Goal: Information Seeking & Learning: Learn about a topic

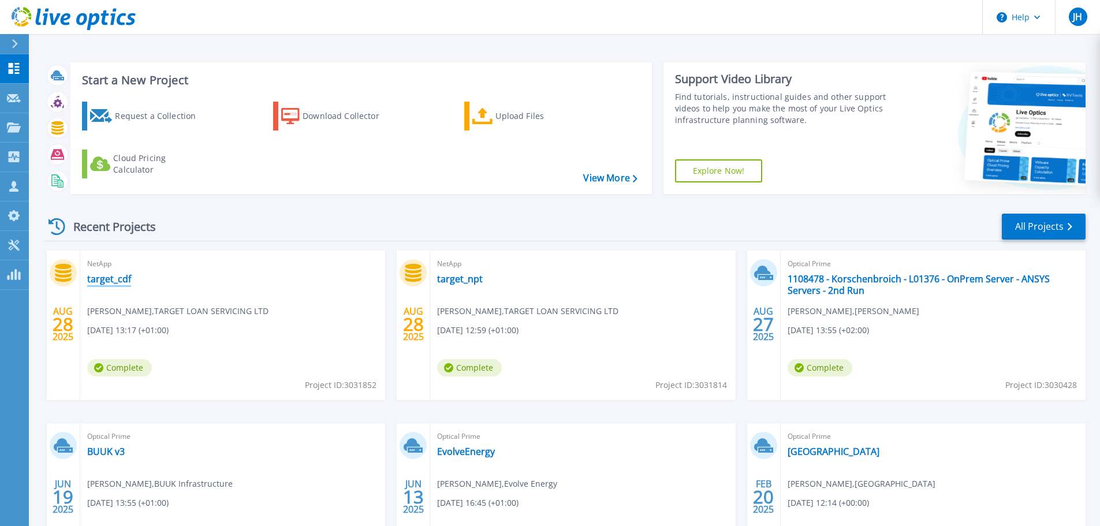
click at [113, 279] on link "target_cdf" at bounding box center [109, 279] width 44 height 12
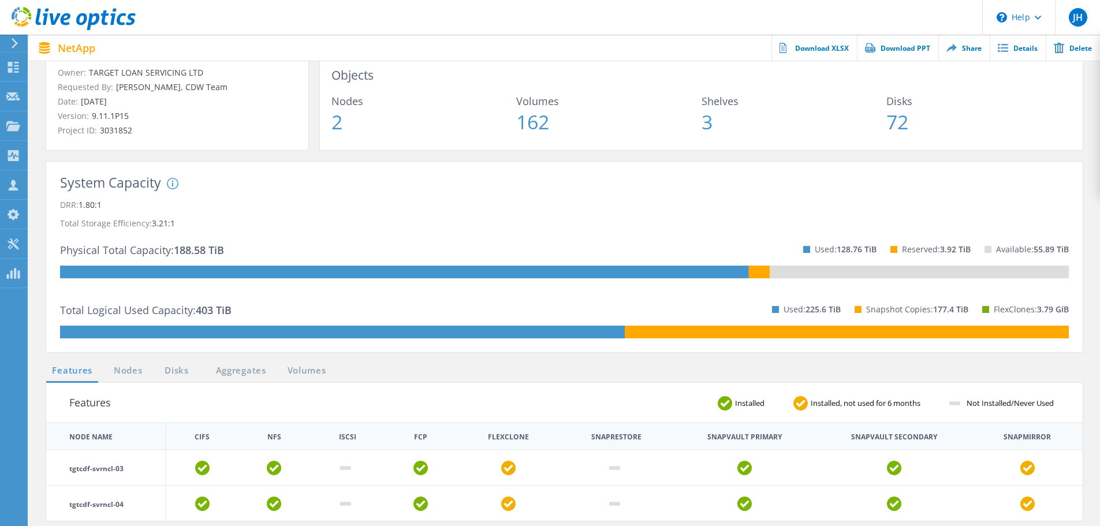
scroll to position [155, 0]
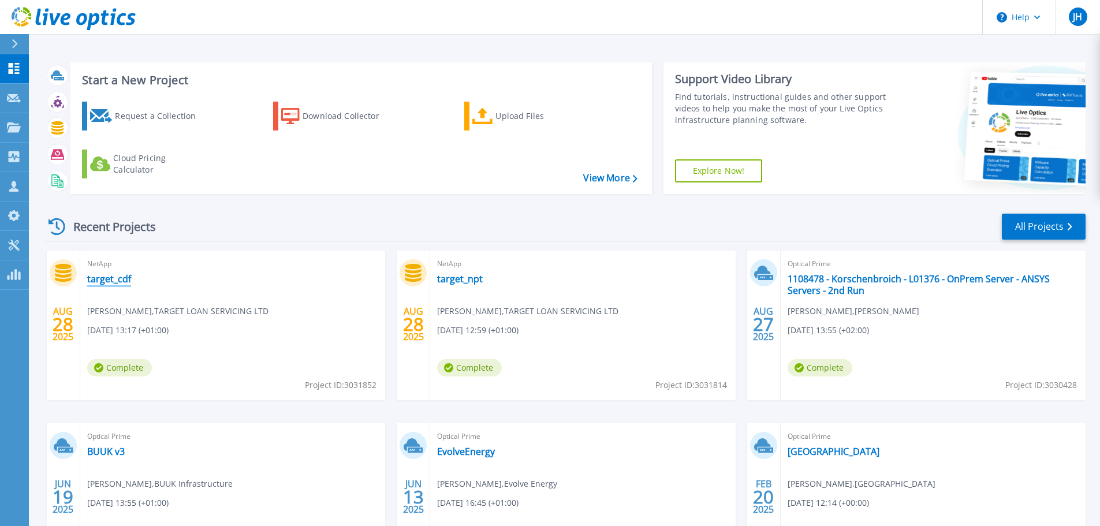
click at [114, 280] on link "target_cdf" at bounding box center [109, 279] width 44 height 12
click at [454, 277] on link "target_npt" at bounding box center [460, 279] width 46 height 12
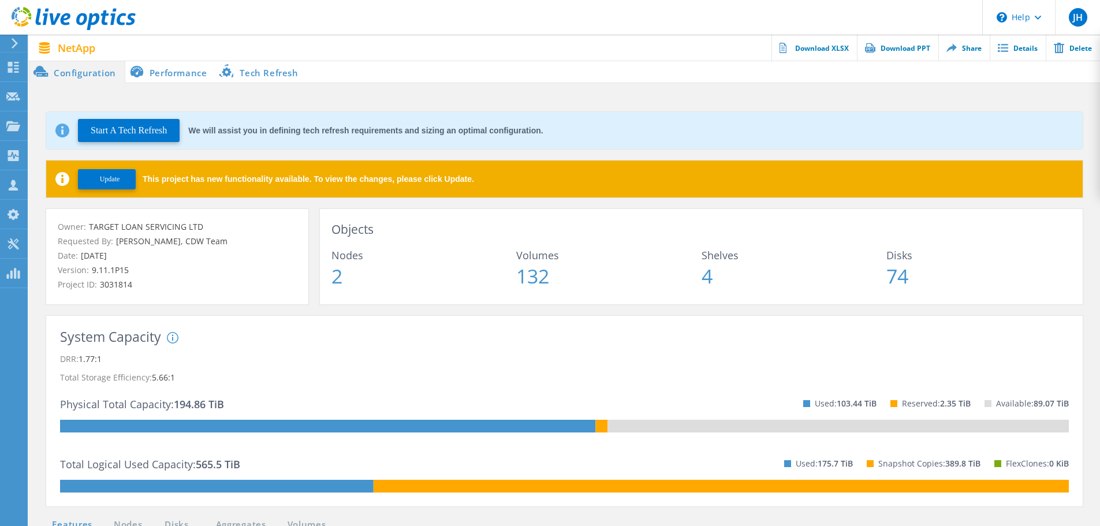
click at [176, 79] on li "Performance" at bounding box center [170, 71] width 91 height 23
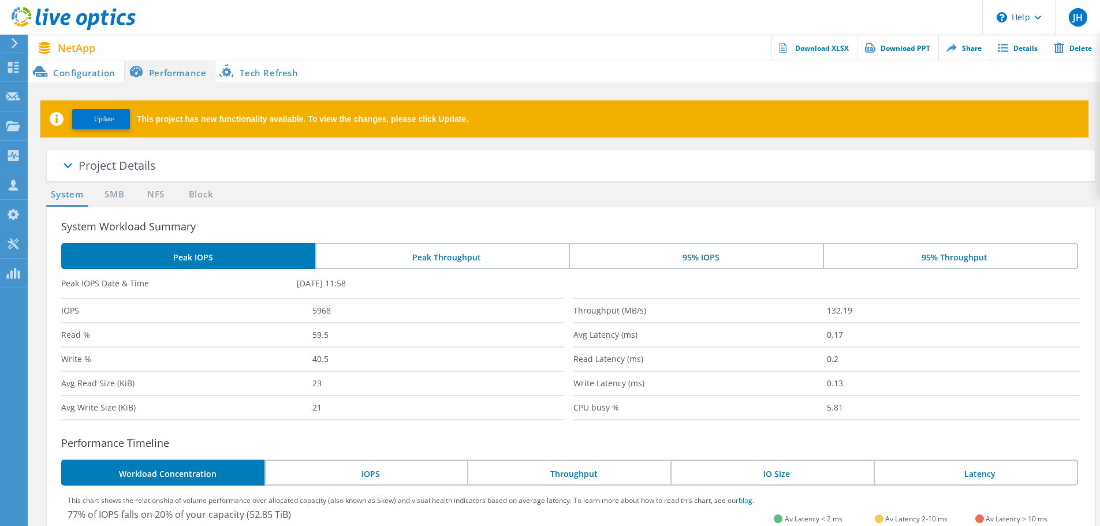
click at [662, 255] on li "95% IOPS" at bounding box center [696, 256] width 254 height 26
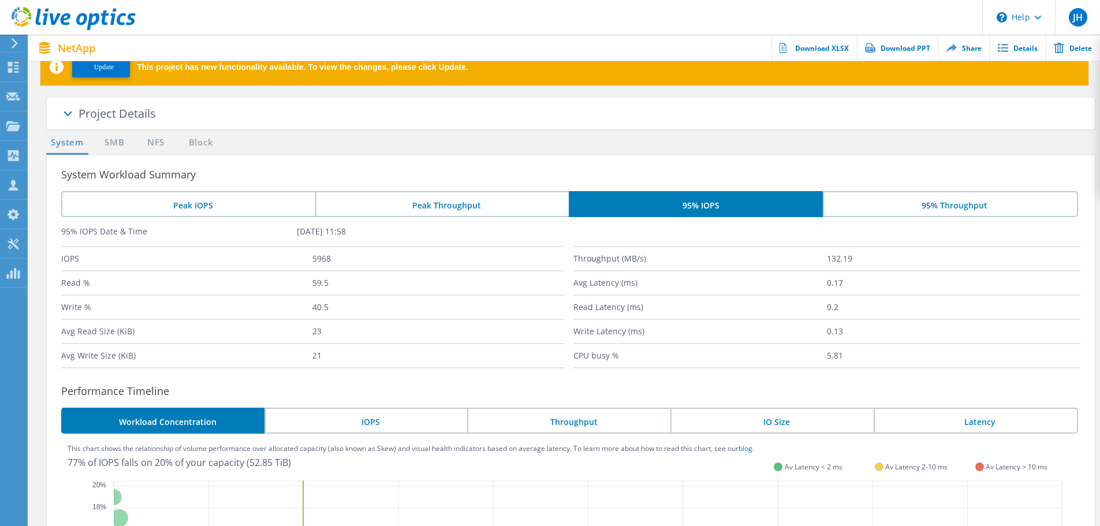
scroll to position [53, 0]
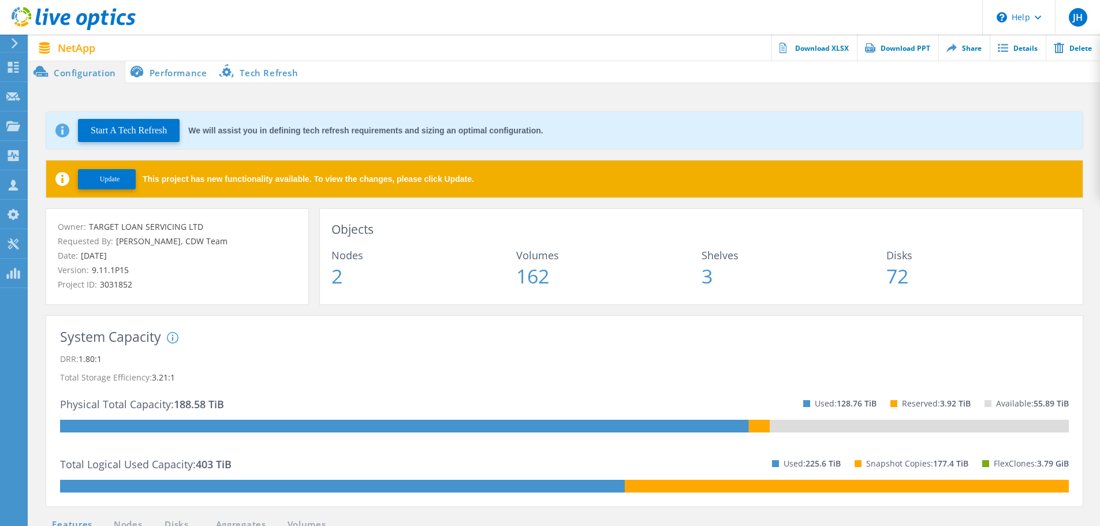
click at [190, 72] on li "Performance" at bounding box center [170, 71] width 91 height 23
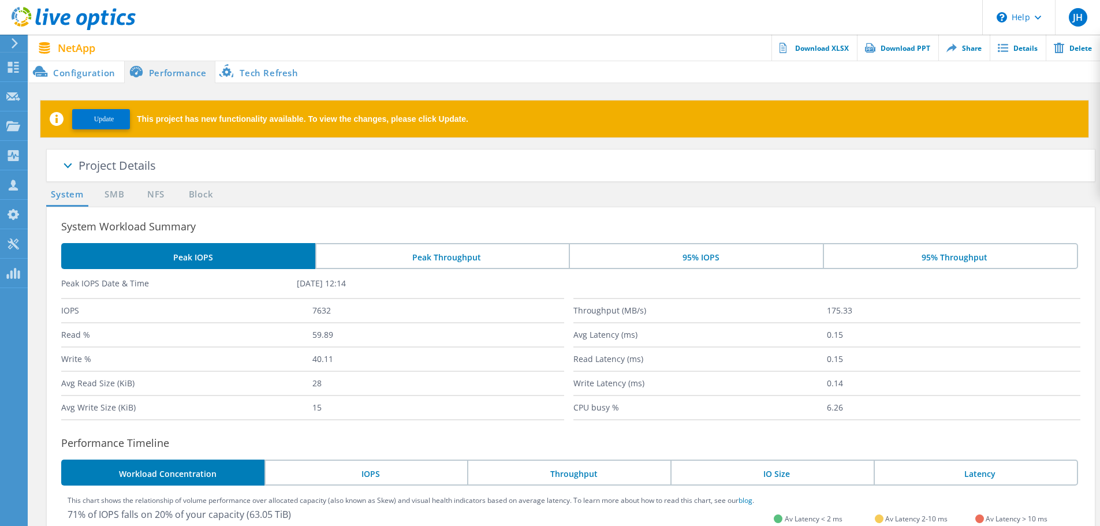
click at [714, 256] on li "95% IOPS" at bounding box center [696, 256] width 254 height 26
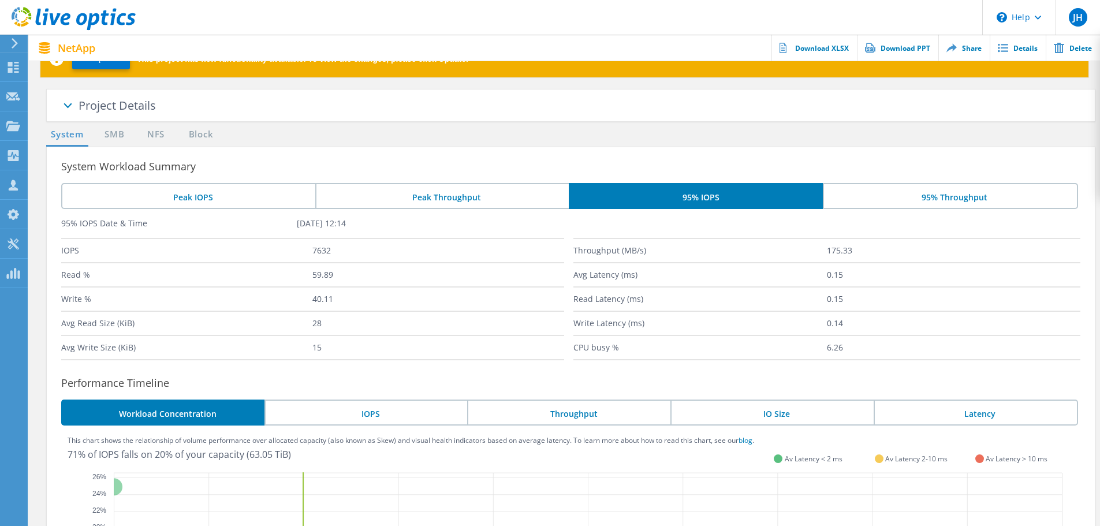
scroll to position [59, 0]
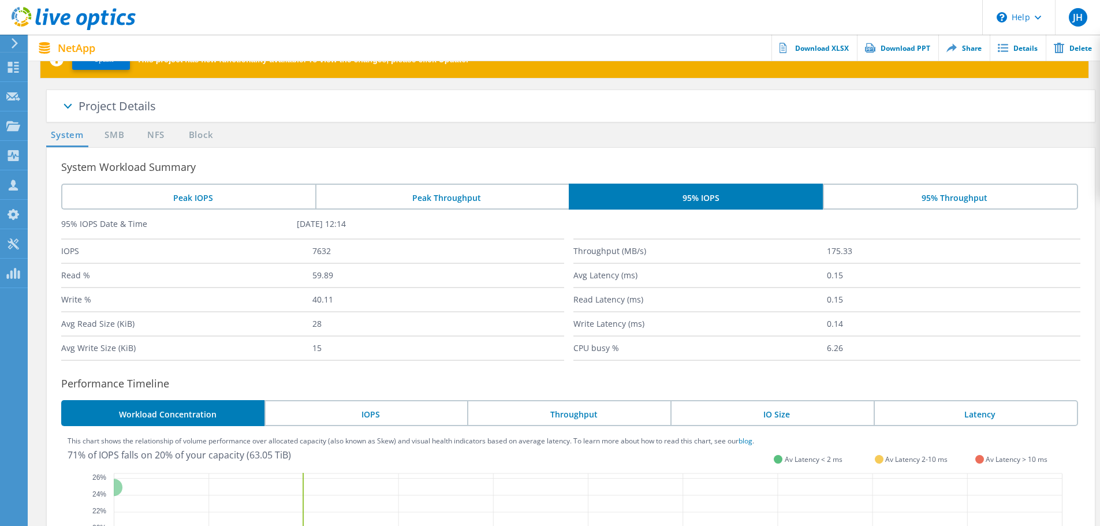
click at [857, 203] on li "95% Throughput" at bounding box center [949, 197] width 255 height 26
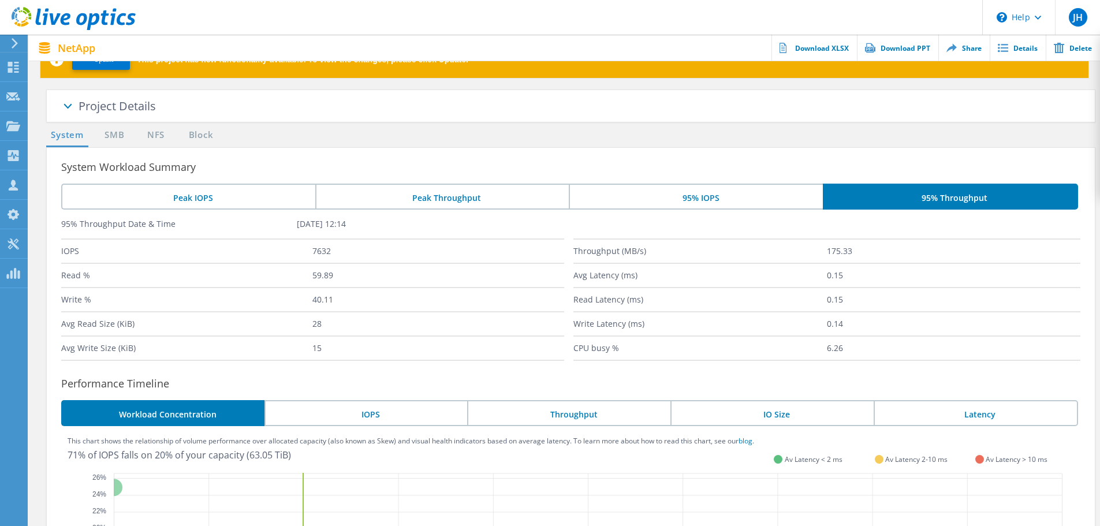
click at [727, 201] on li "95% IOPS" at bounding box center [696, 197] width 254 height 26
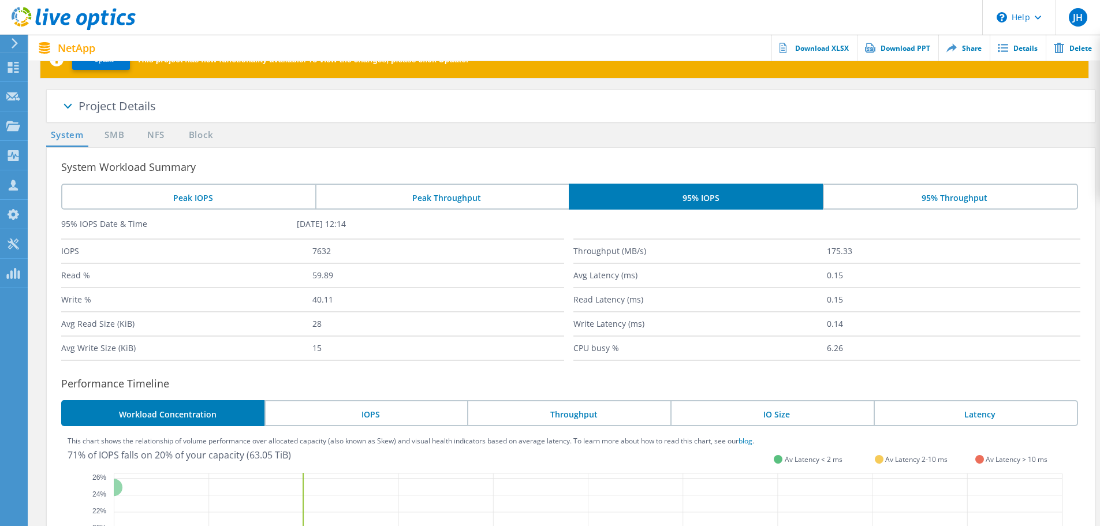
click at [483, 199] on li "Peak Throughput" at bounding box center [442, 197] width 254 height 26
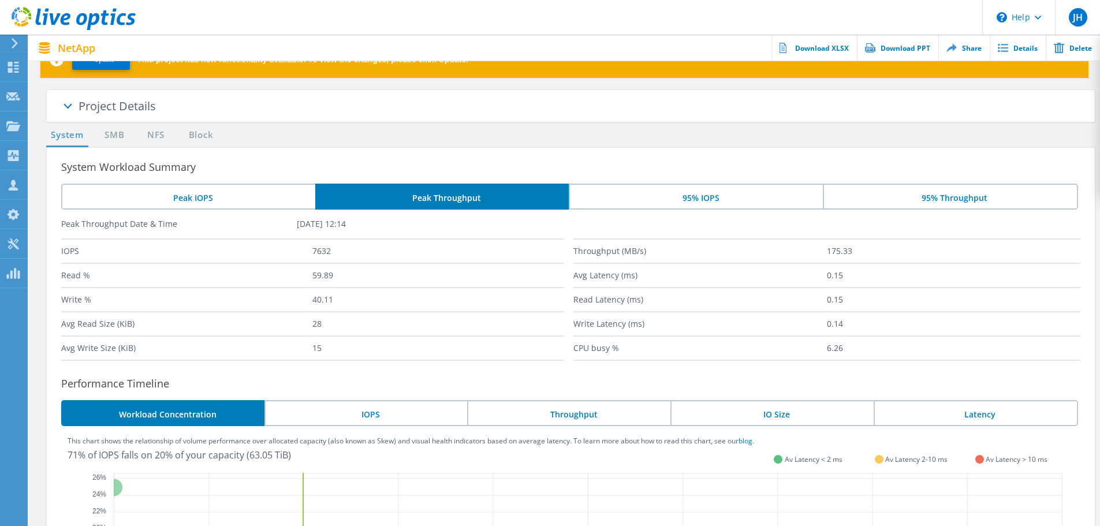
click at [679, 177] on div "System Workload Summary Peak IOPS Peak Throughput 95% IOPS 95% Throughput Peak …" at bounding box center [570, 480] width 1049 height 667
click at [696, 192] on li "95% IOPS" at bounding box center [696, 197] width 254 height 26
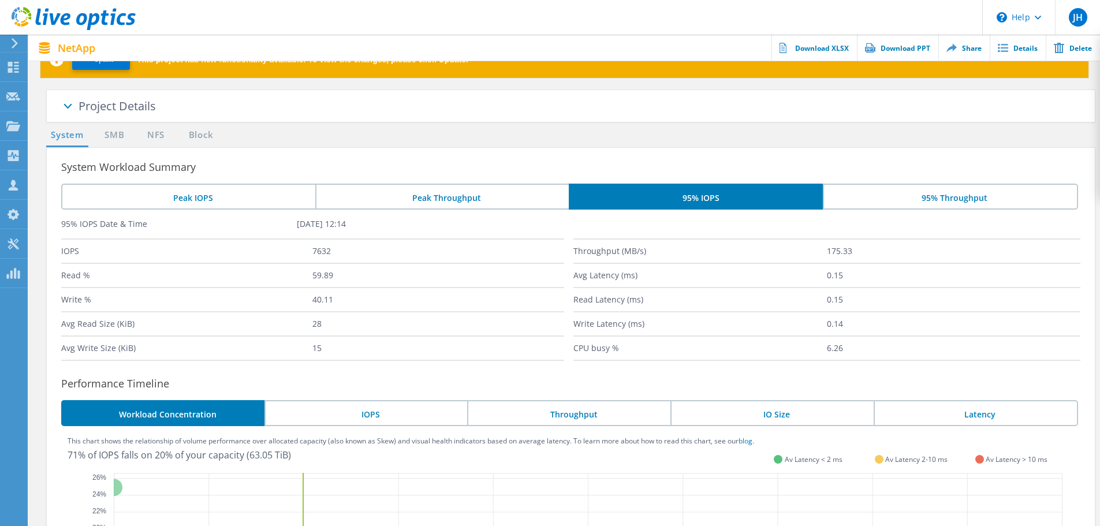
click at [504, 238] on div "IOPS 7632" at bounding box center [312, 250] width 503 height 24
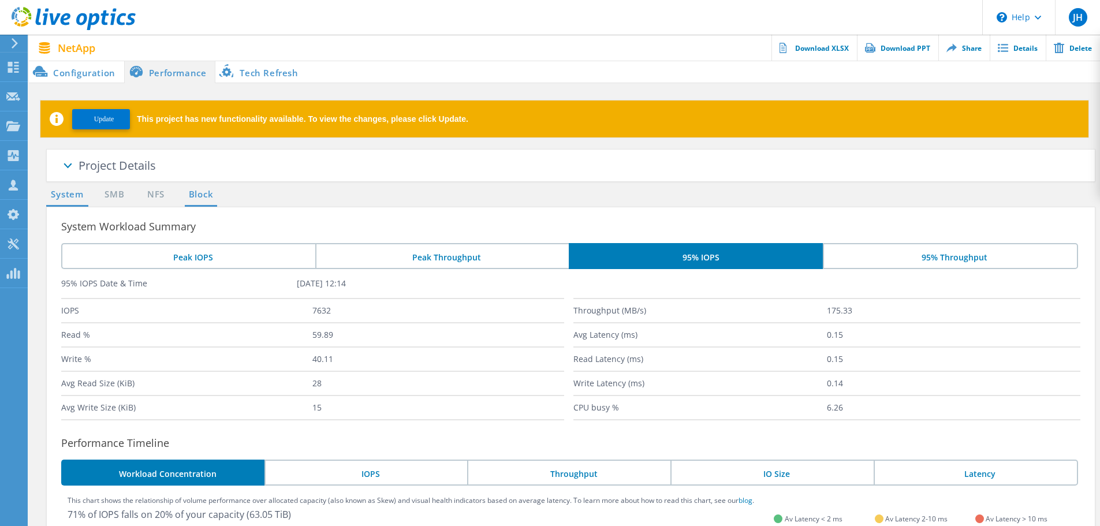
click at [190, 195] on link "Block" at bounding box center [201, 195] width 32 height 14
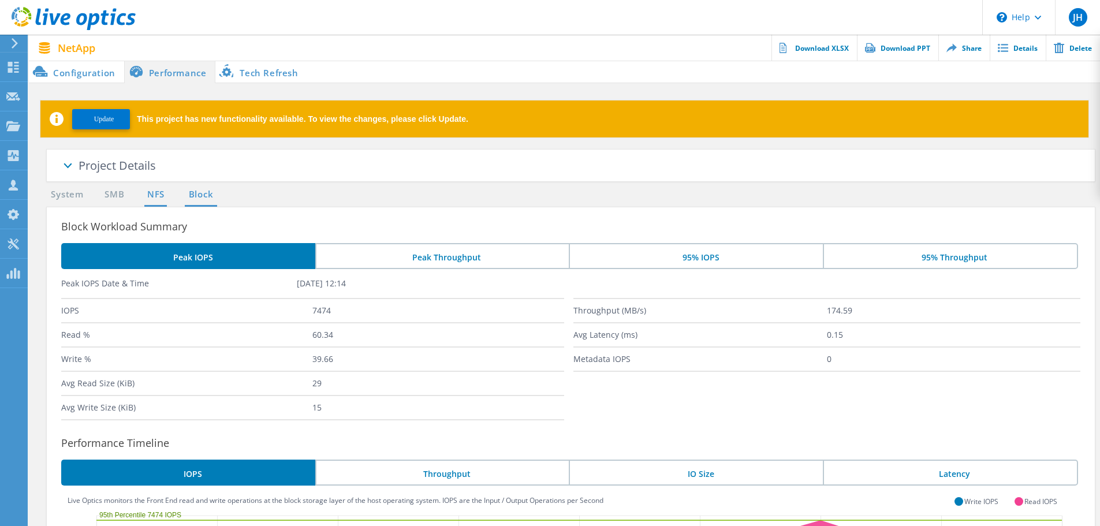
click at [164, 195] on link "NFS" at bounding box center [155, 195] width 23 height 14
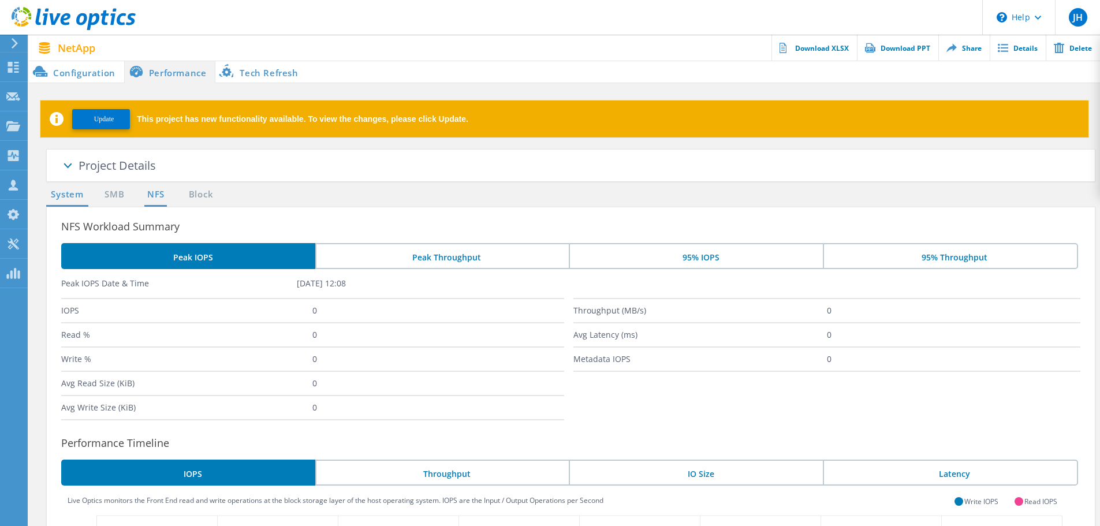
click at [72, 201] on link "System" at bounding box center [67, 195] width 42 height 14
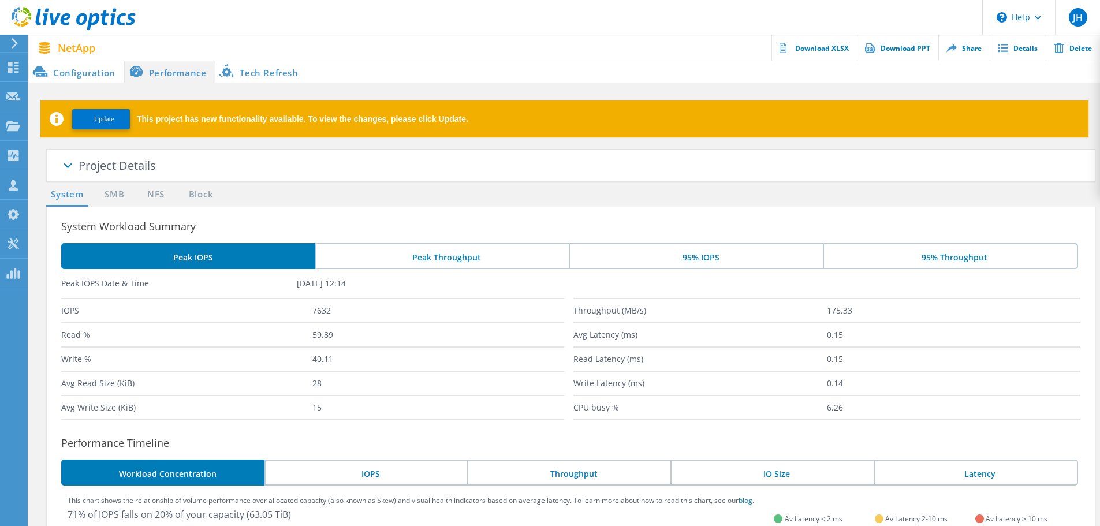
click at [76, 65] on li "Configuration" at bounding box center [76, 71] width 95 height 23
